Goal: Transaction & Acquisition: Purchase product/service

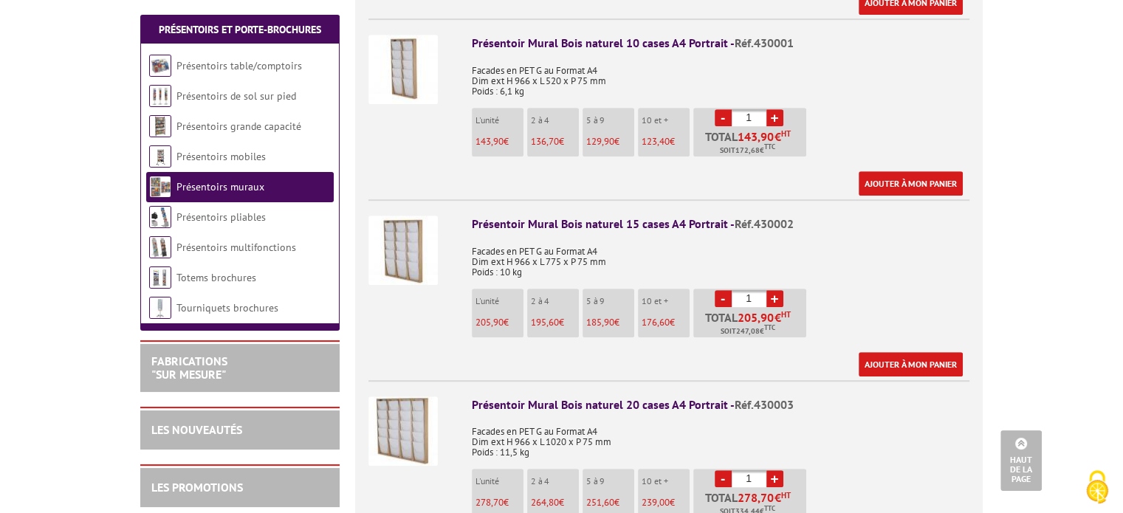
scroll to position [738, 0]
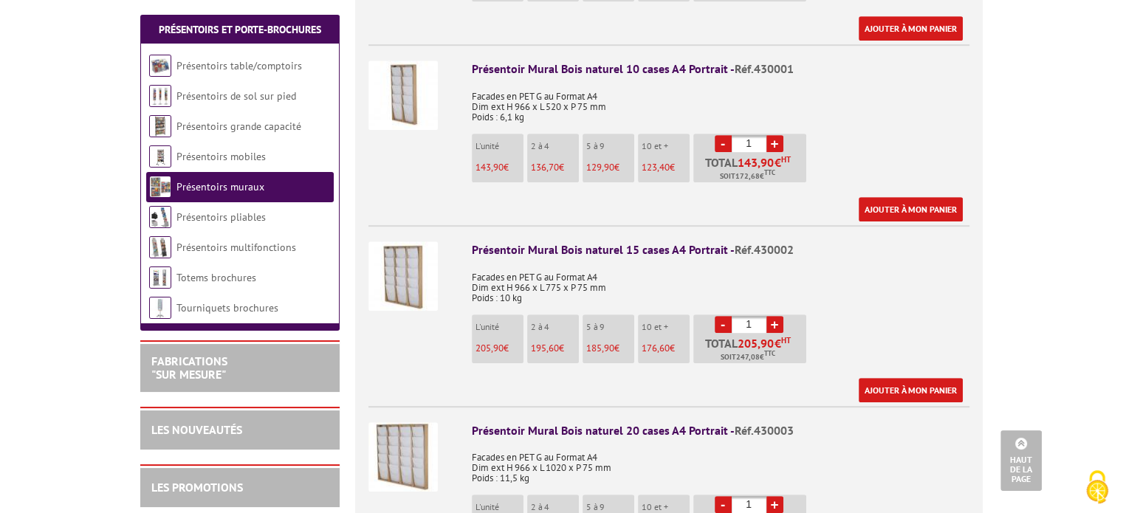
click at [772, 316] on link "+" at bounding box center [774, 324] width 17 height 17
click at [723, 316] on link "-" at bounding box center [722, 324] width 17 height 17
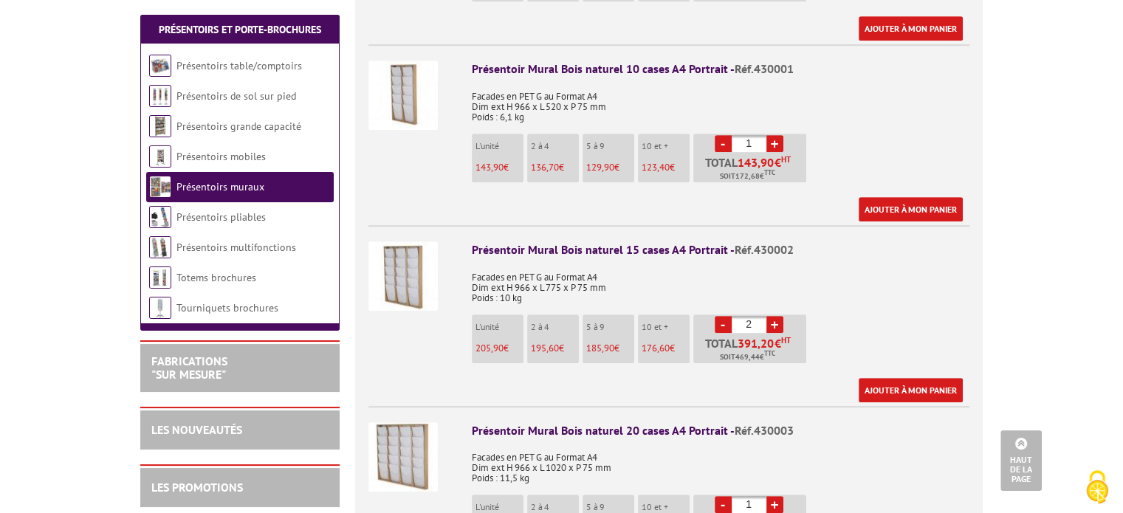
click at [779, 316] on link "+" at bounding box center [774, 324] width 17 height 17
type input "4"
drag, startPoint x: 734, startPoint y: 230, endPoint x: 790, endPoint y: 228, distance: 56.8
click at [790, 242] on span "Réf.430002" at bounding box center [763, 249] width 59 height 15
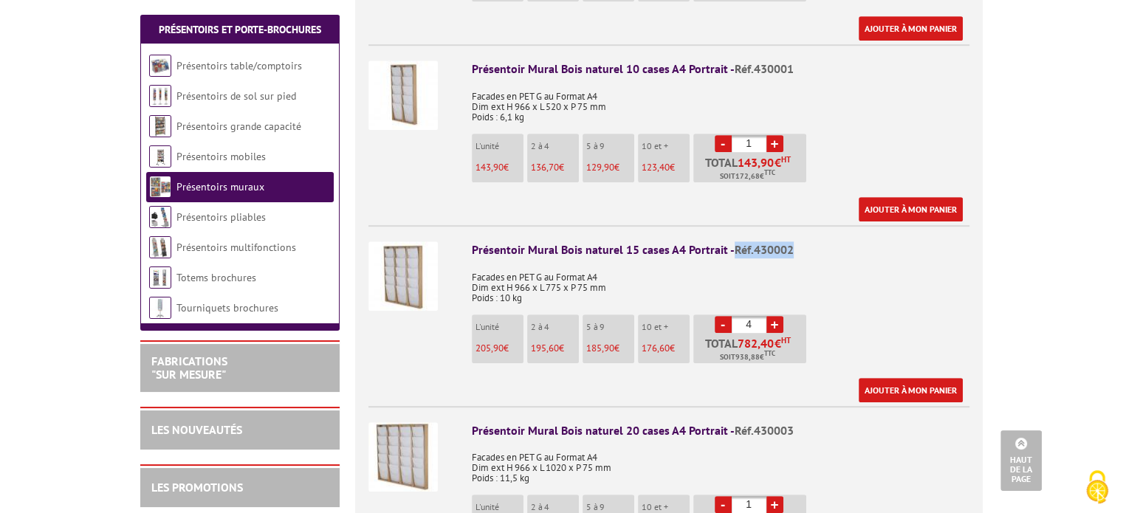
copy span "Réf.430002"
drag, startPoint x: 472, startPoint y: 266, endPoint x: 608, endPoint y: 268, distance: 135.8
click at [608, 268] on p "Facades en PET G au Format A4 Dim ext H 966 x L 775 x P 75 mm Poids : 10 kg" at bounding box center [720, 282] width 497 height 41
copy p "Dim ext H 966 x L 775 x P 75 mm"
click at [74, 204] on body "Nos équipes sont à votre service du lundi au vendredi de 8h30 à 12h30 et de 13h…" at bounding box center [561, 477] width 1123 height 2431
